Goal: Obtain resource: Obtain resource

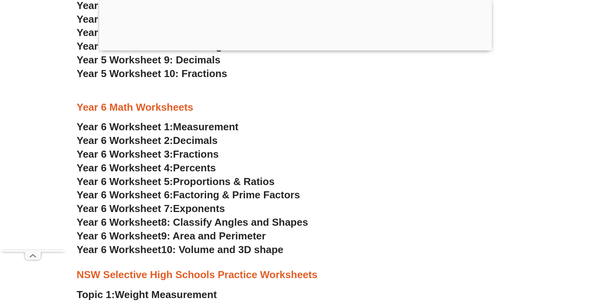
scroll to position [1600, 0]
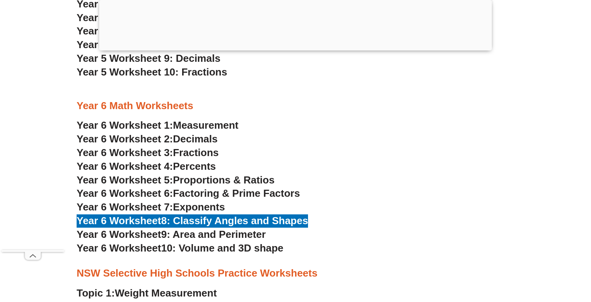
drag, startPoint x: 247, startPoint y: 224, endPoint x: 397, endPoint y: 44, distance: 233.8
click at [0, 0] on section "Year 4 Math Worksheets Year 4 Worksheet 1: Place Value Year 4 Worksheet 2: Addi…" at bounding box center [295, 10] width 591 height 495
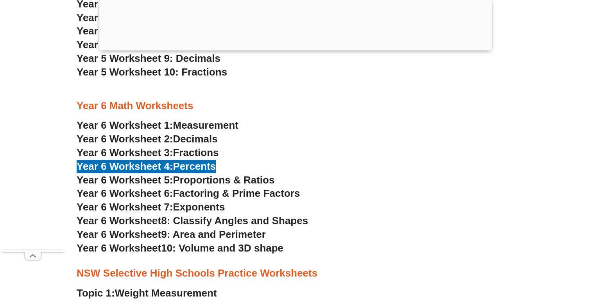
drag, startPoint x: 199, startPoint y: 165, endPoint x: 528, endPoint y: 3, distance: 367.2
click at [0, 0] on section "Year 4 Math Worksheets Year 4 Worksheet 1: Place Value Year 4 Worksheet 2: Addi…" at bounding box center [295, 10] width 591 height 495
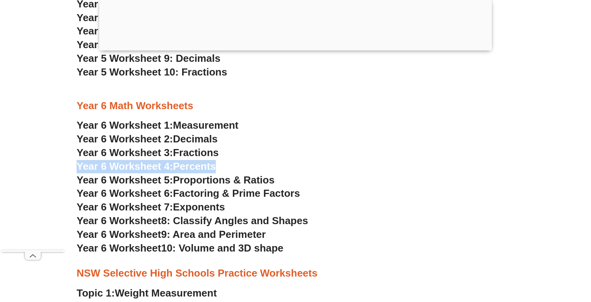
click at [463, 104] on h3 "Year 6 Math Worksheets" at bounding box center [296, 105] width 438 height 13
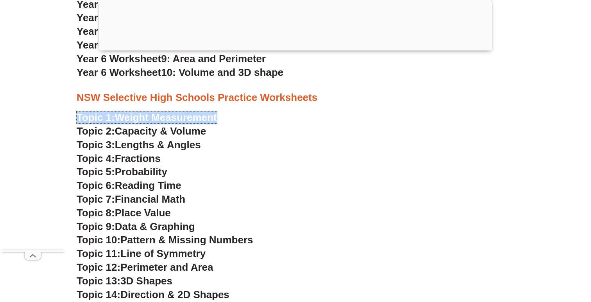
scroll to position [1789, 0]
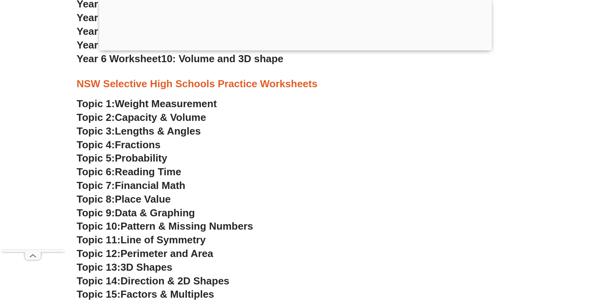
click at [247, 113] on h3 "Topic 2: Capacity & Volume" at bounding box center [296, 117] width 438 height 13
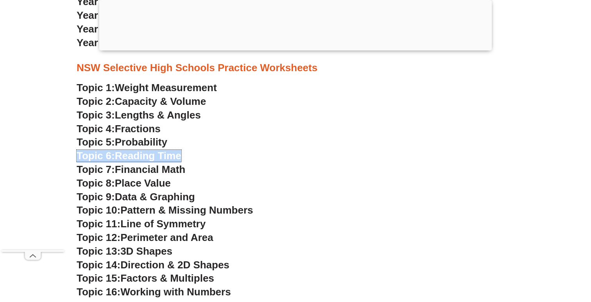
scroll to position [1806, 0]
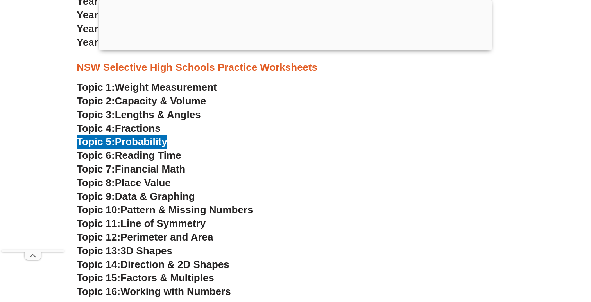
drag, startPoint x: 161, startPoint y: 140, endPoint x: 366, endPoint y: 48, distance: 224.2
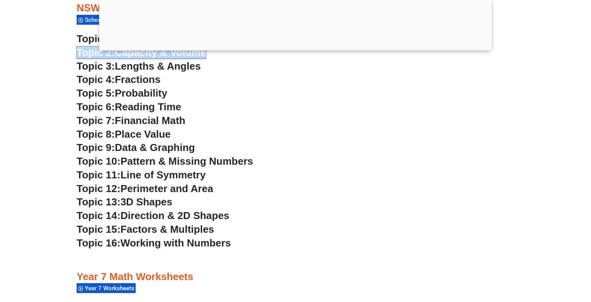
scroll to position [1942, 0]
